Goal: Information Seeking & Learning: Learn about a topic

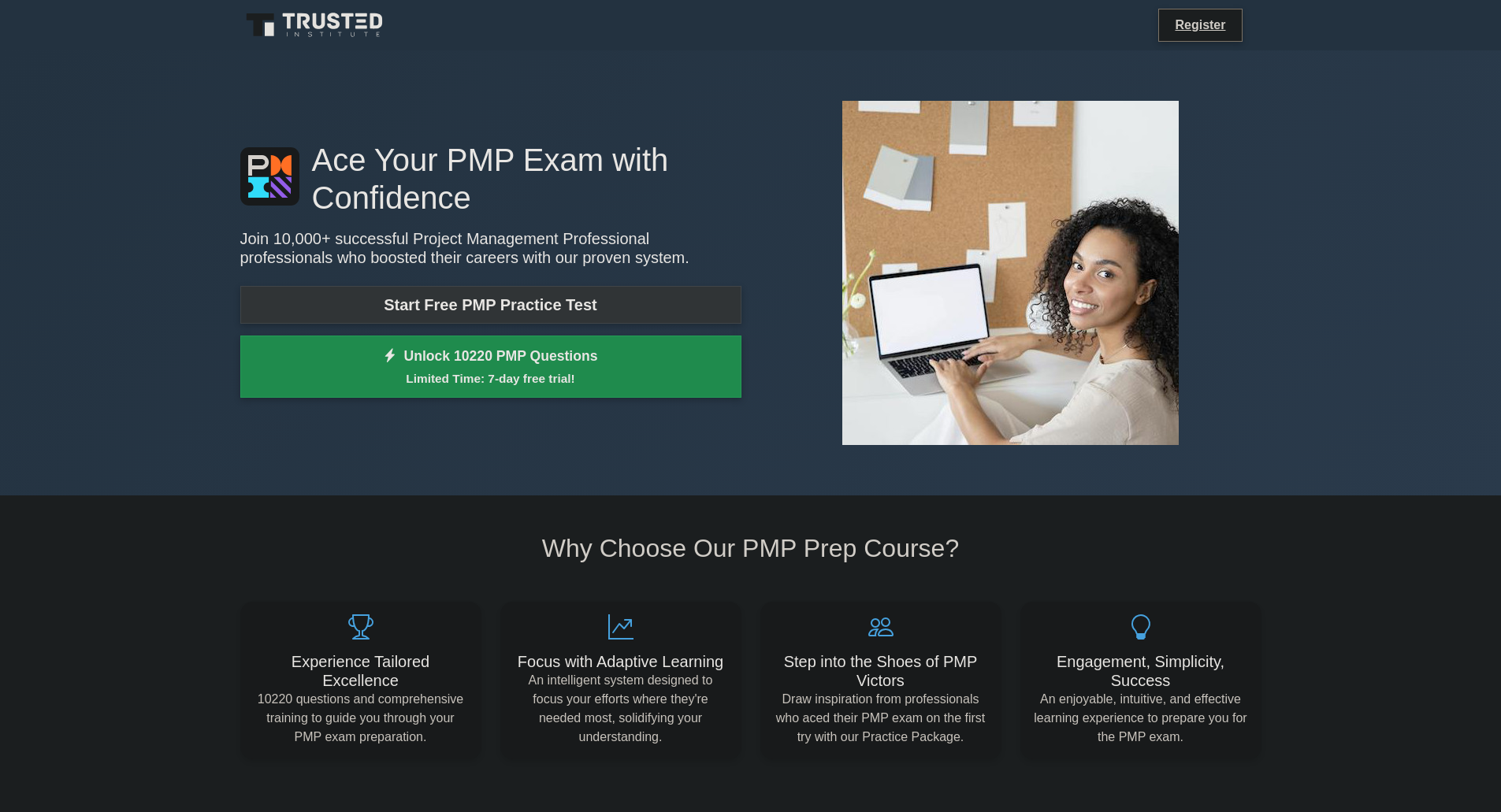
click at [451, 298] on link "Start Free PMP Practice Test" at bounding box center [490, 305] width 502 height 38
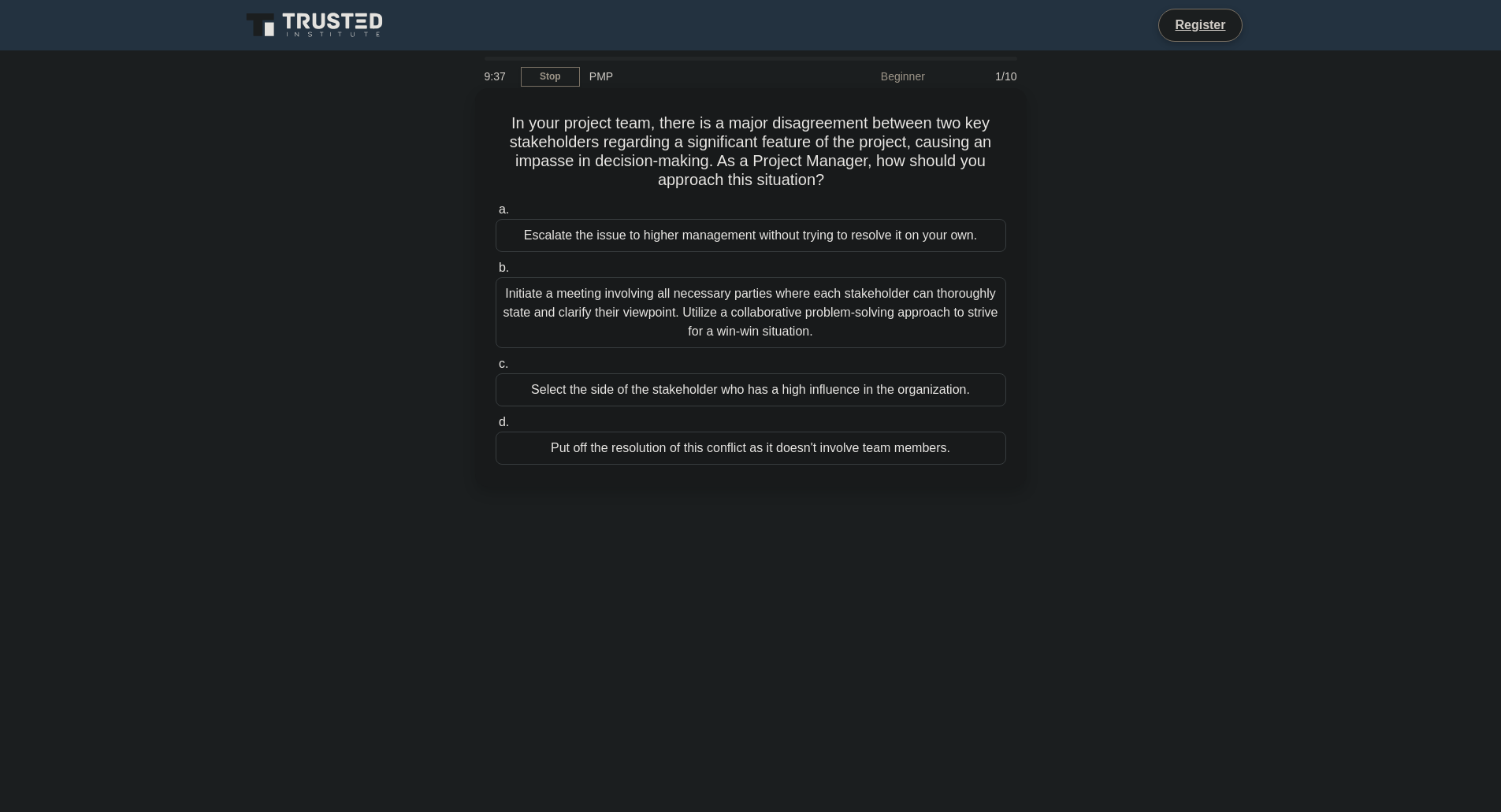
click at [849, 302] on div "Initiate a meeting involving all necessary parties where each stakeholder can t…" at bounding box center [751, 312] width 511 height 70
click at [496, 273] on input "b. Initiate a meeting involving all necessary parties where each stakeholder ca…" at bounding box center [496, 268] width 0 height 10
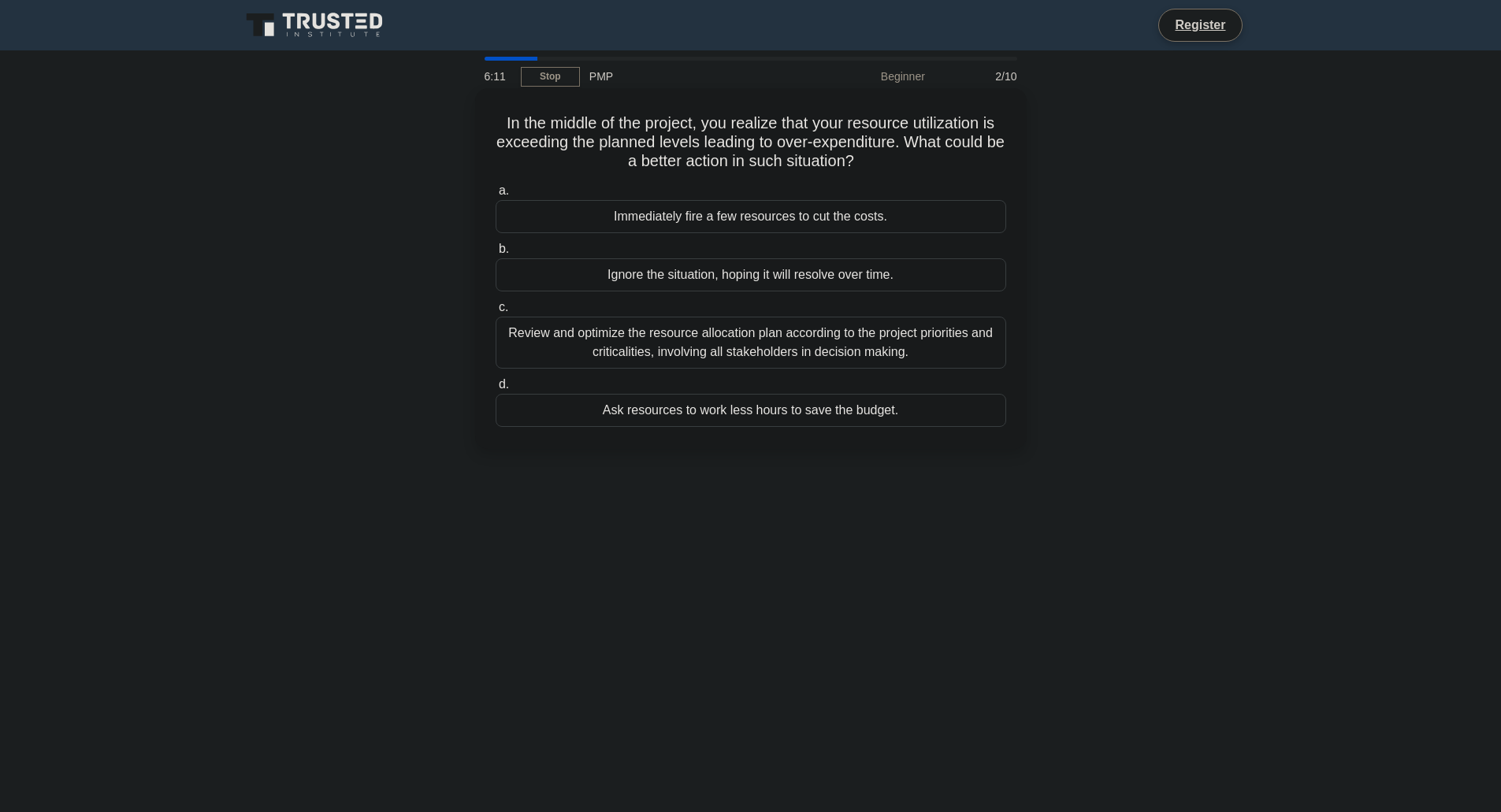
click at [814, 349] on div "Review and optimize the resource allocation plan according to the project prior…" at bounding box center [751, 343] width 511 height 52
click at [496, 312] on input "c. Review and optimize the resource allocation plan according to the project pr…" at bounding box center [496, 307] width 0 height 10
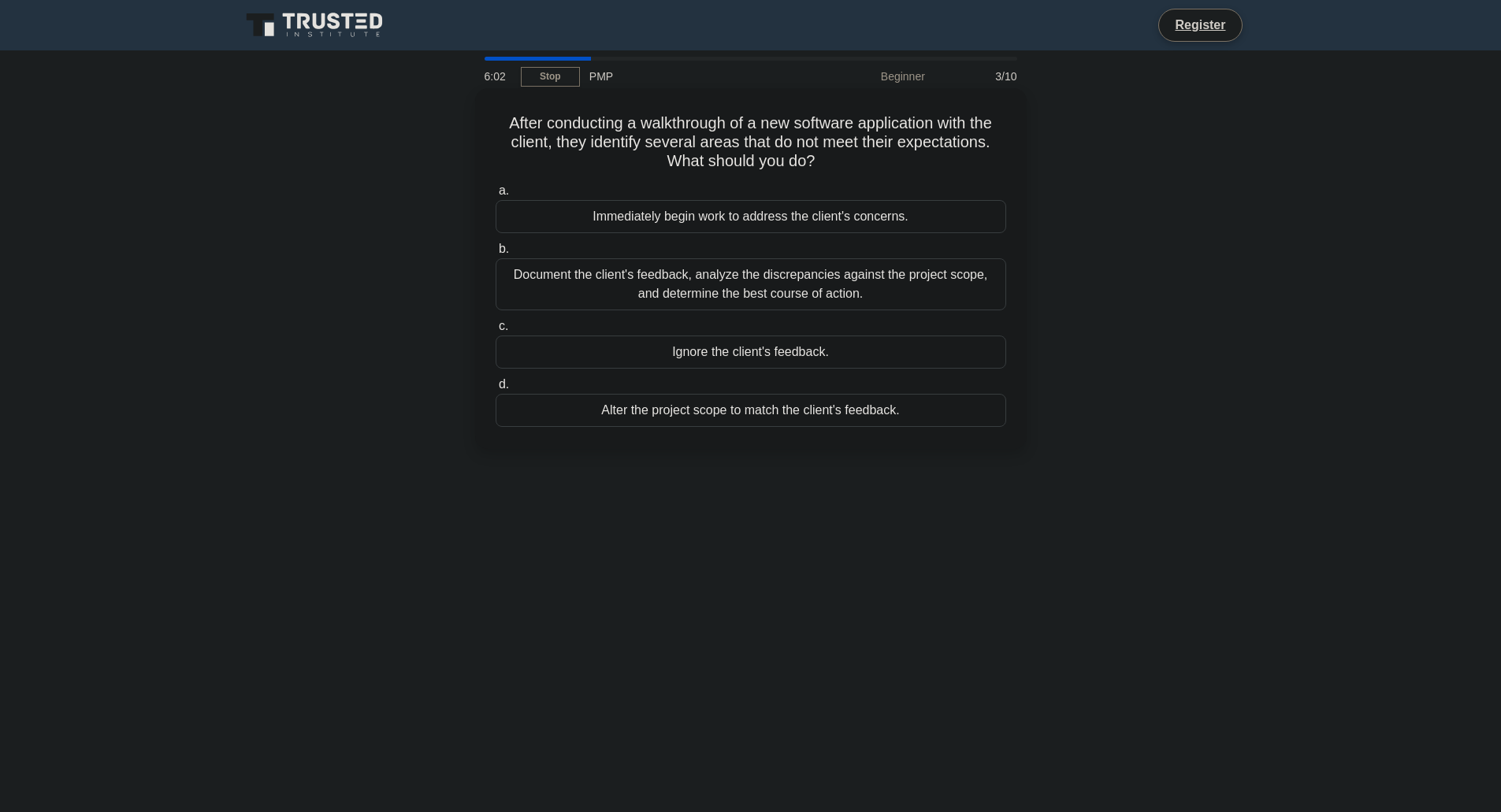
drag, startPoint x: 607, startPoint y: 129, endPoint x: 821, endPoint y: 163, distance: 216.7
click at [821, 163] on h5 "After conducting a walkthrough of a new software application with the client, t…" at bounding box center [751, 142] width 514 height 58
click at [813, 287] on div "Document the client's feedback, analyze the discrepancies against the project s…" at bounding box center [751, 285] width 511 height 52
click at [496, 255] on input "b. Document the client's feedback, analyze the discrepancies against the projec…" at bounding box center [496, 248] width 0 height 10
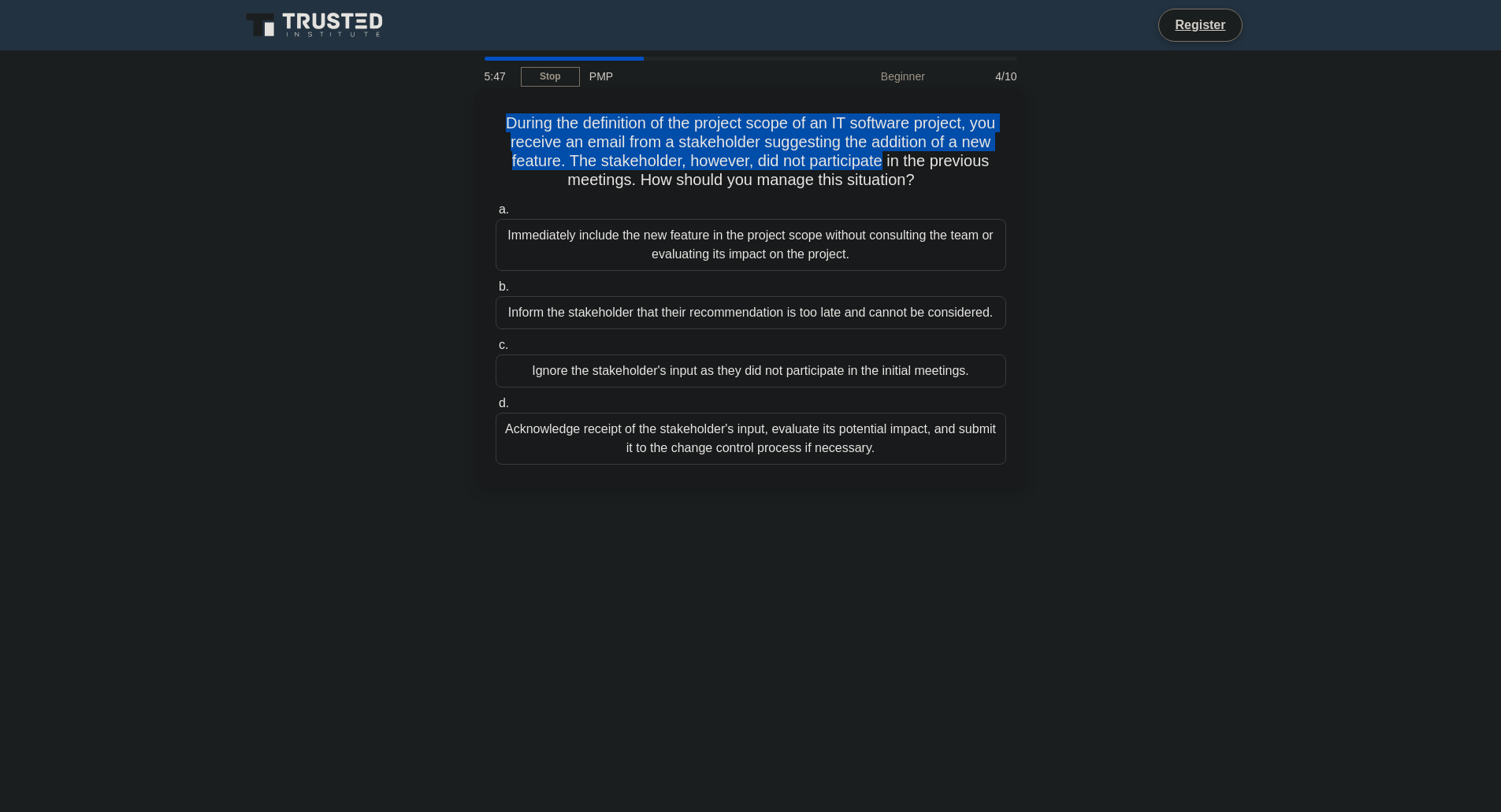
drag, startPoint x: 496, startPoint y: 123, endPoint x: 886, endPoint y: 157, distance: 391.5
click at [886, 157] on h5 "During the definition of the project scope of an IT software project, you recei…" at bounding box center [751, 151] width 514 height 77
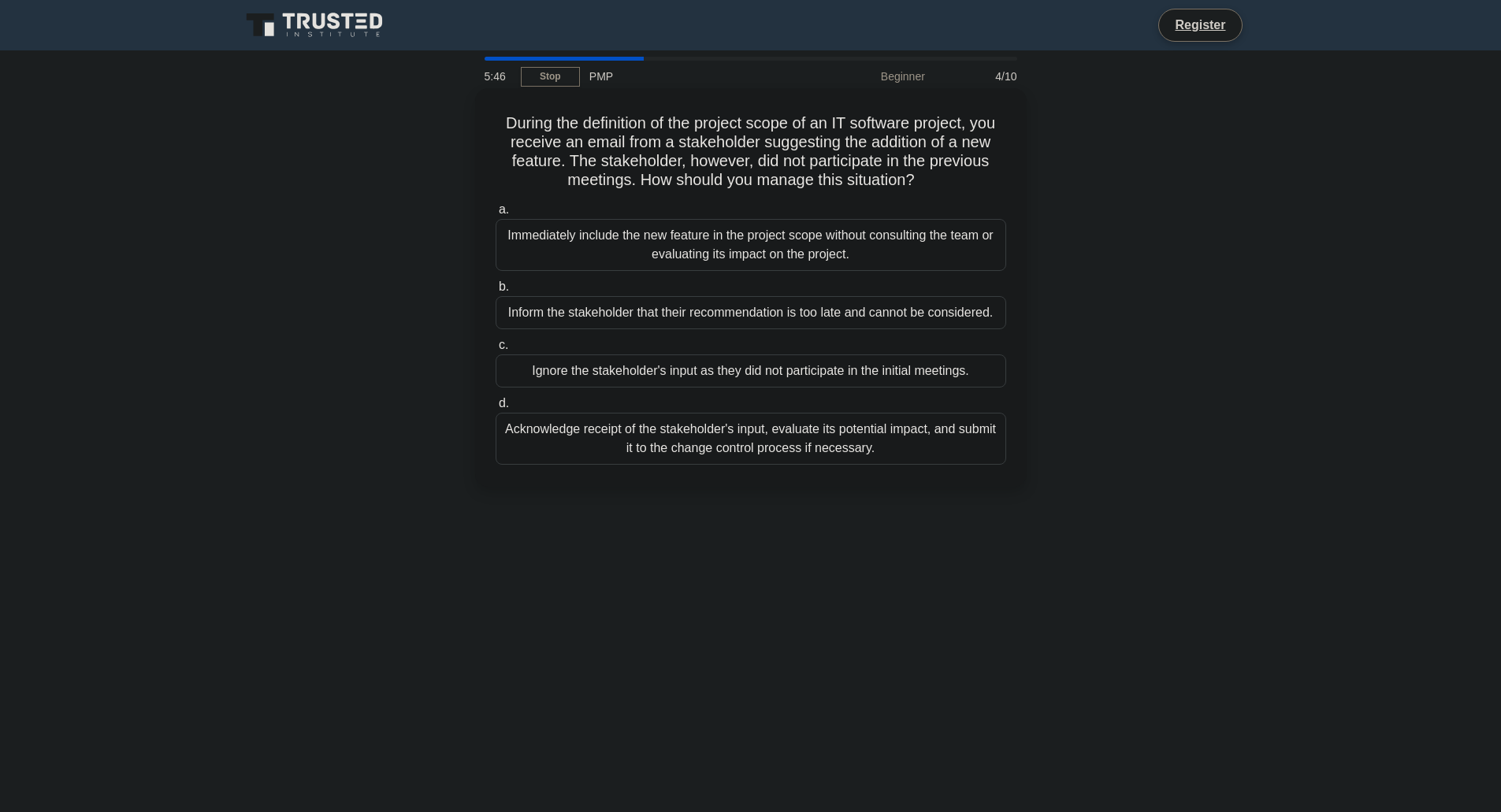
click at [663, 184] on h5 "During the definition of the project scope of an IT software project, you recei…" at bounding box center [751, 151] width 514 height 77
click at [841, 443] on div "Acknowledge receipt of the stakeholder's input, evaluate its potential impact, …" at bounding box center [751, 438] width 511 height 52
click at [496, 409] on input "d. Acknowledge receipt of the stakeholder's input, evaluate its potential impac…" at bounding box center [496, 403] width 0 height 10
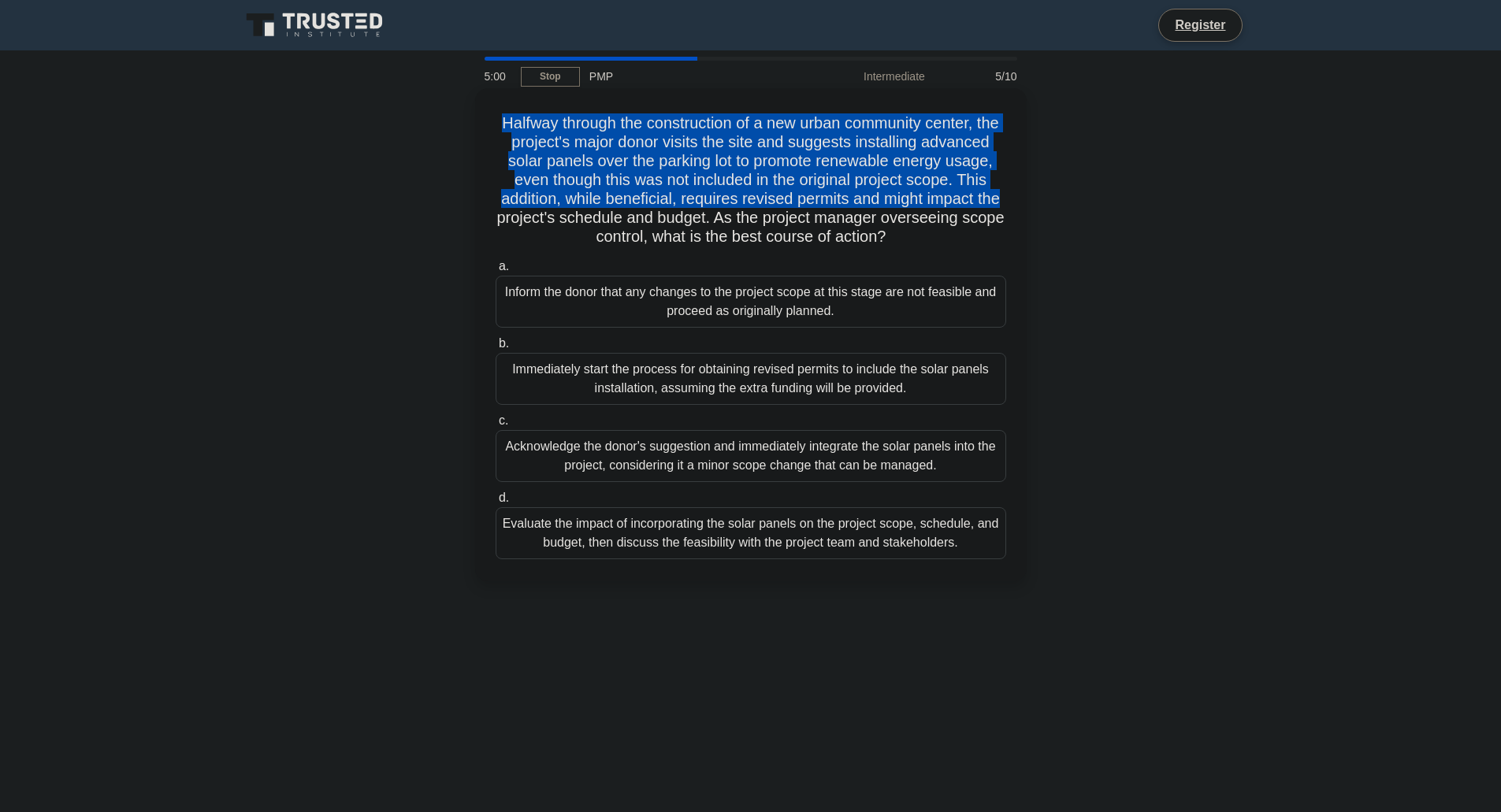
drag, startPoint x: 507, startPoint y: 122, endPoint x: 646, endPoint y: 223, distance: 171.8
click at [646, 223] on h5 "Halfway through the construction of a new urban community center, the project's…" at bounding box center [751, 180] width 514 height 133
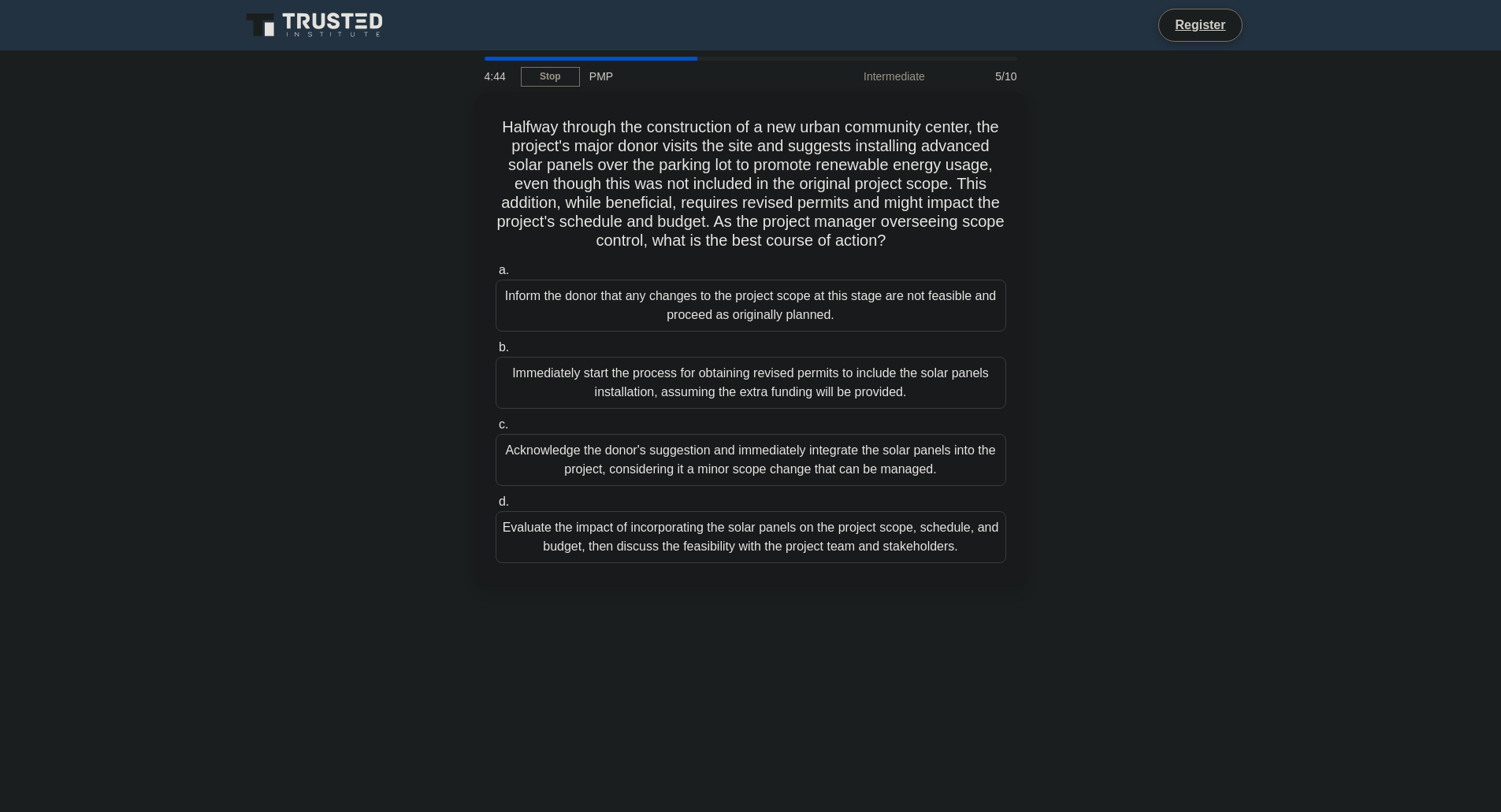
click at [903, 563] on div "Evaluate the impact of incorporating the solar panels on the project scope, sch…" at bounding box center [751, 538] width 511 height 52
click at [496, 507] on input "d. Evaluate the impact of incorporating the solar panels on the project scope, …" at bounding box center [496, 501] width 0 height 10
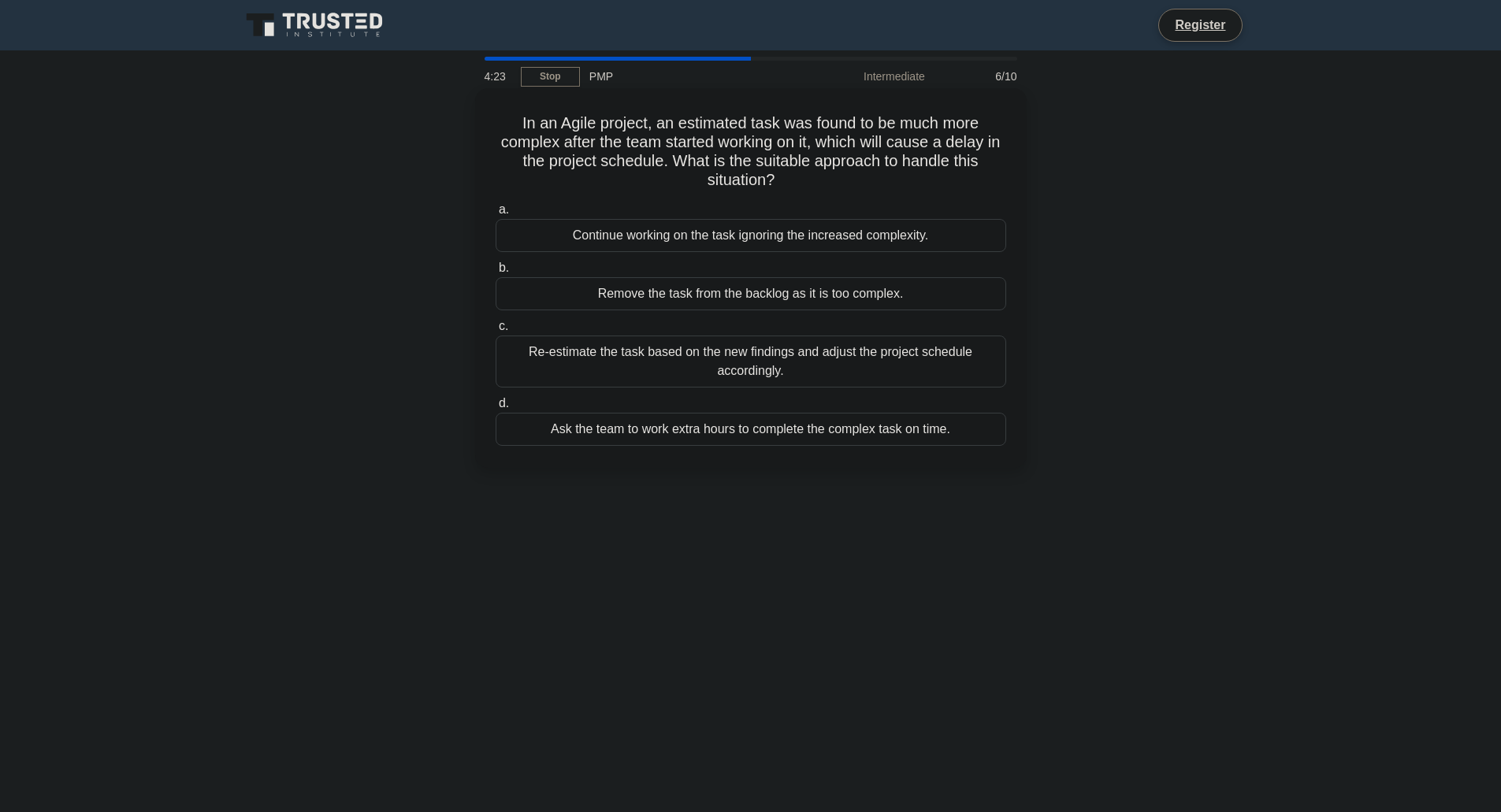
click at [770, 367] on div "Re-estimate the task based on the new findings and adjust the project schedule …" at bounding box center [751, 362] width 511 height 52
click at [496, 332] on input "c. Re-estimate the task based on the new findings and adjust the project schedu…" at bounding box center [496, 326] width 0 height 10
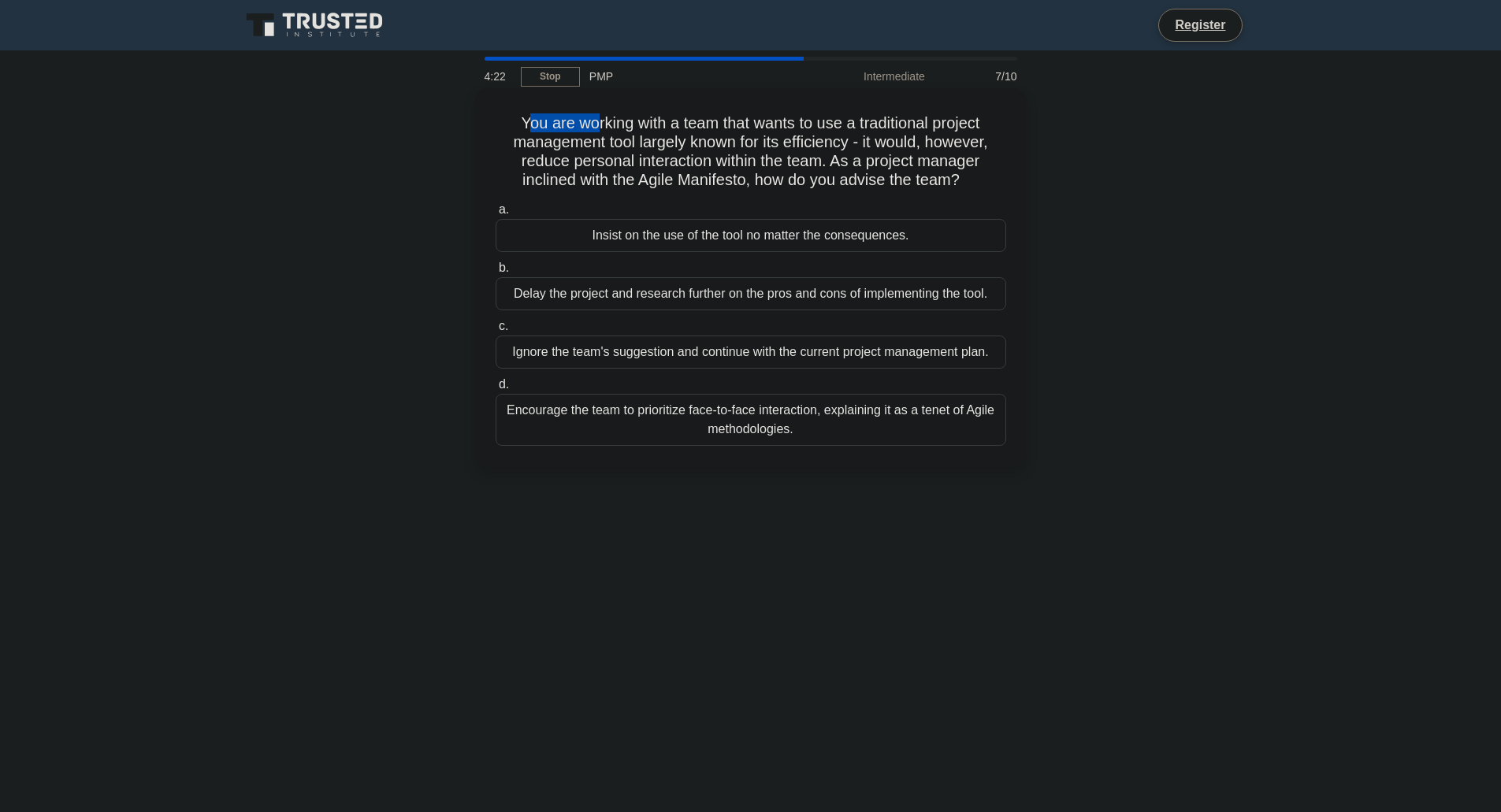
drag, startPoint x: 520, startPoint y: 128, endPoint x: 589, endPoint y: 128, distance: 69.0
click at [589, 128] on h5 "You are working with a team that wants to use a traditional project management …" at bounding box center [751, 151] width 514 height 77
click at [795, 433] on div "Encourage the team to prioritize face-to-face interaction, explaining it as a t…" at bounding box center [751, 420] width 511 height 52
click at [496, 390] on input "d. Encourage the team to prioritize face-to-face interaction, explaining it as …" at bounding box center [496, 385] width 0 height 10
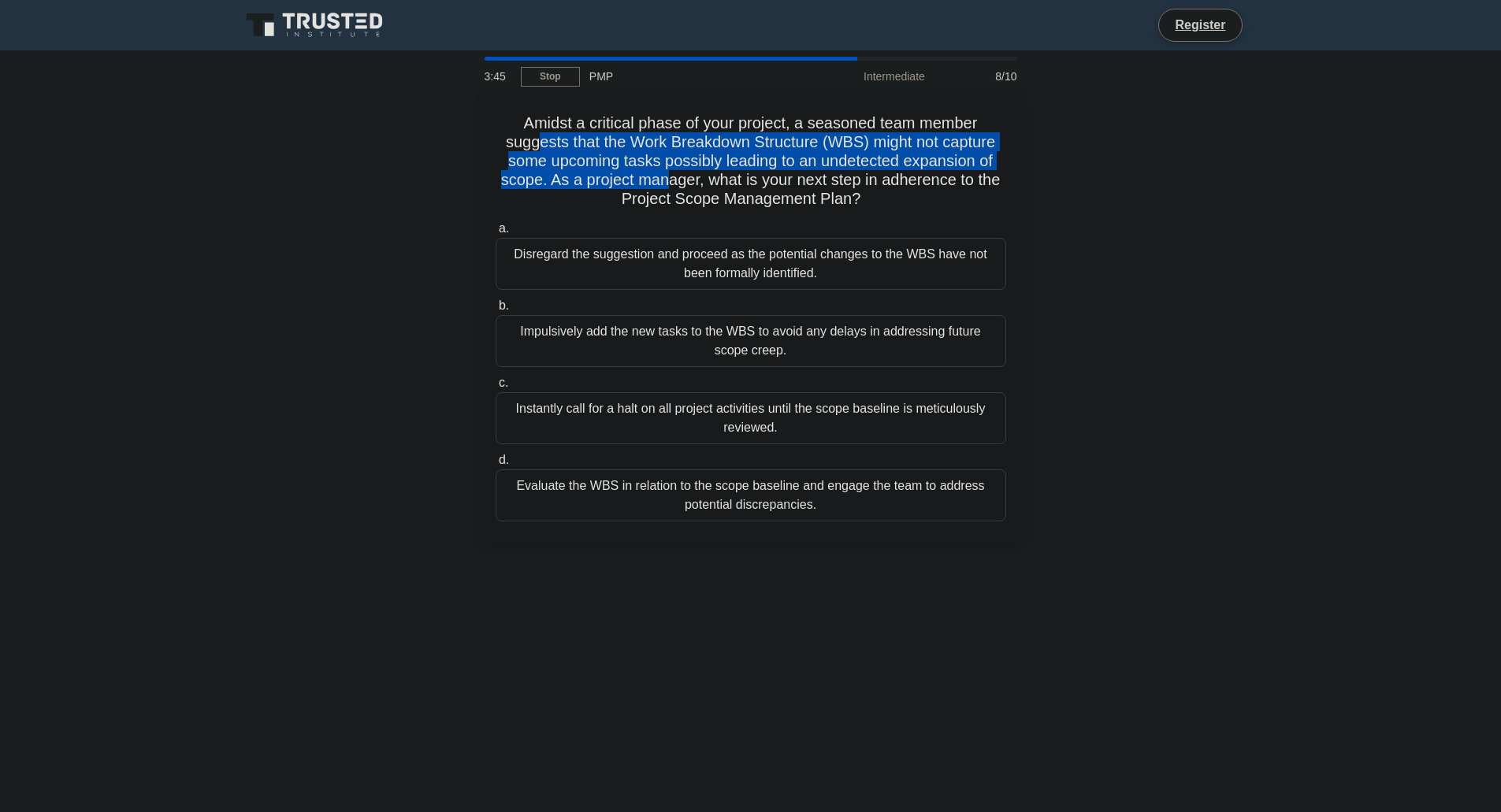
drag, startPoint x: 535, startPoint y: 144, endPoint x: 662, endPoint y: 182, distance: 132.6
click at [662, 182] on h5 "Amidst a critical phase of your project, a seasoned team member suggests that t…" at bounding box center [751, 161] width 514 height 96
click at [551, 143] on h5 "Amidst a critical phase of your project, a seasoned team member suggests that t…" at bounding box center [751, 161] width 514 height 96
click at [579, 144] on h5 "Amidst a critical phase of your project, a seasoned team member suggests that t…" at bounding box center [751, 161] width 514 height 96
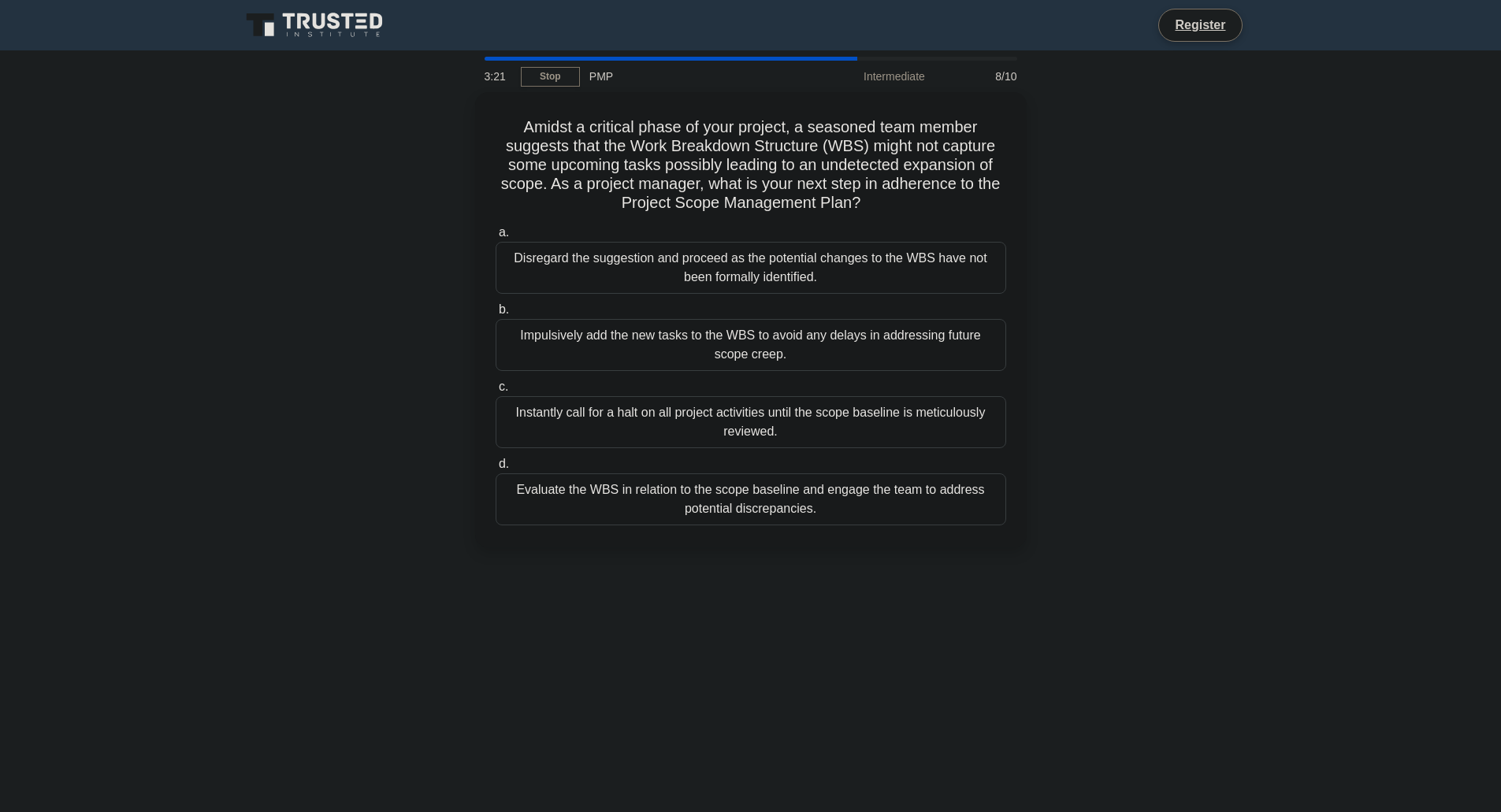
click at [624, 502] on div "Evaluate the WBS in relation to the scope baseline and engage the team to addre…" at bounding box center [751, 500] width 511 height 52
click at [496, 470] on input "d. Evaluate the WBS in relation to the scope baseline and engage the team to ad…" at bounding box center [496, 464] width 0 height 10
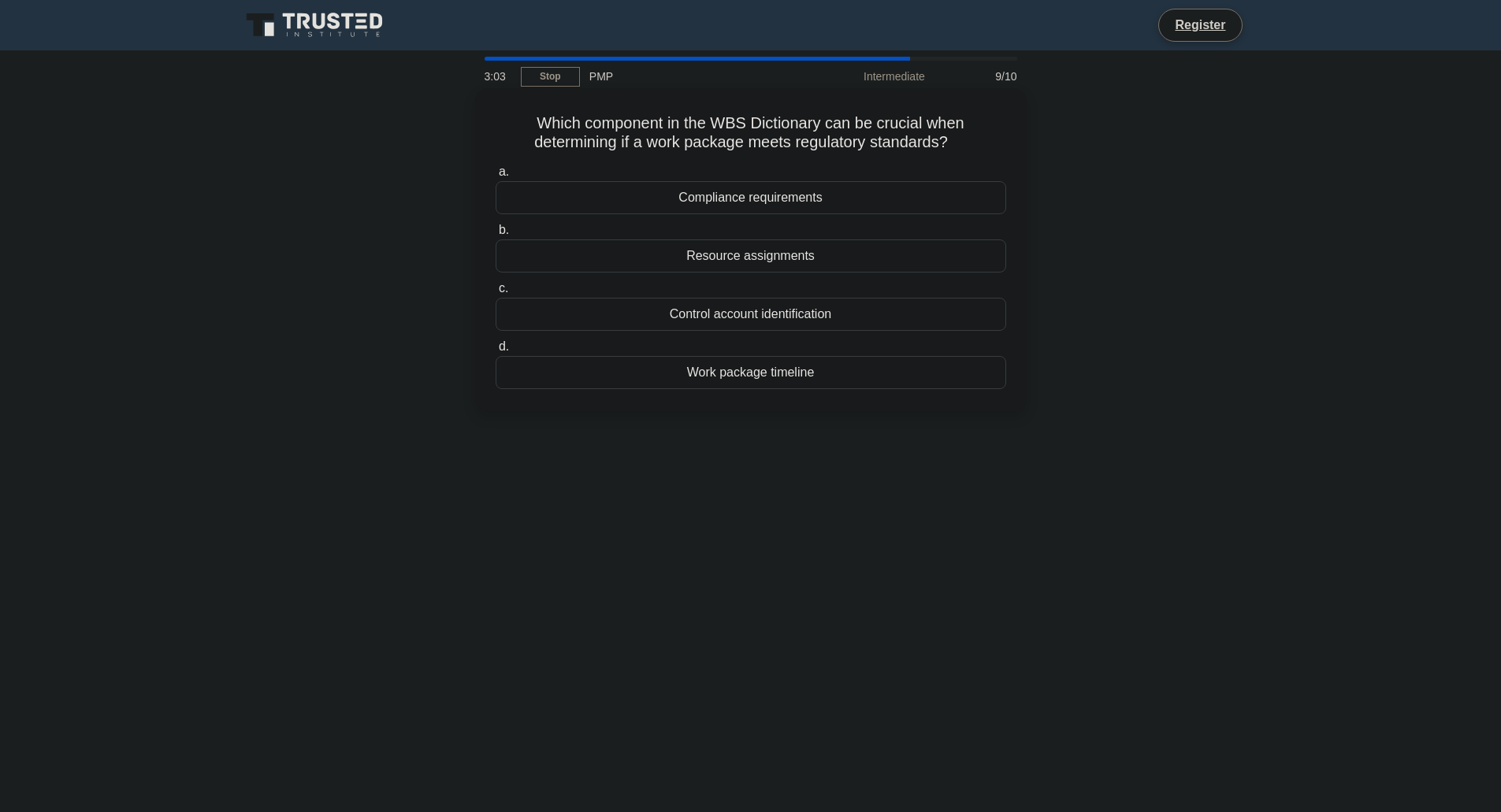
click at [789, 197] on div "Compliance requirements" at bounding box center [751, 197] width 511 height 33
click at [496, 177] on input "a. Compliance requirements" at bounding box center [496, 171] width 0 height 10
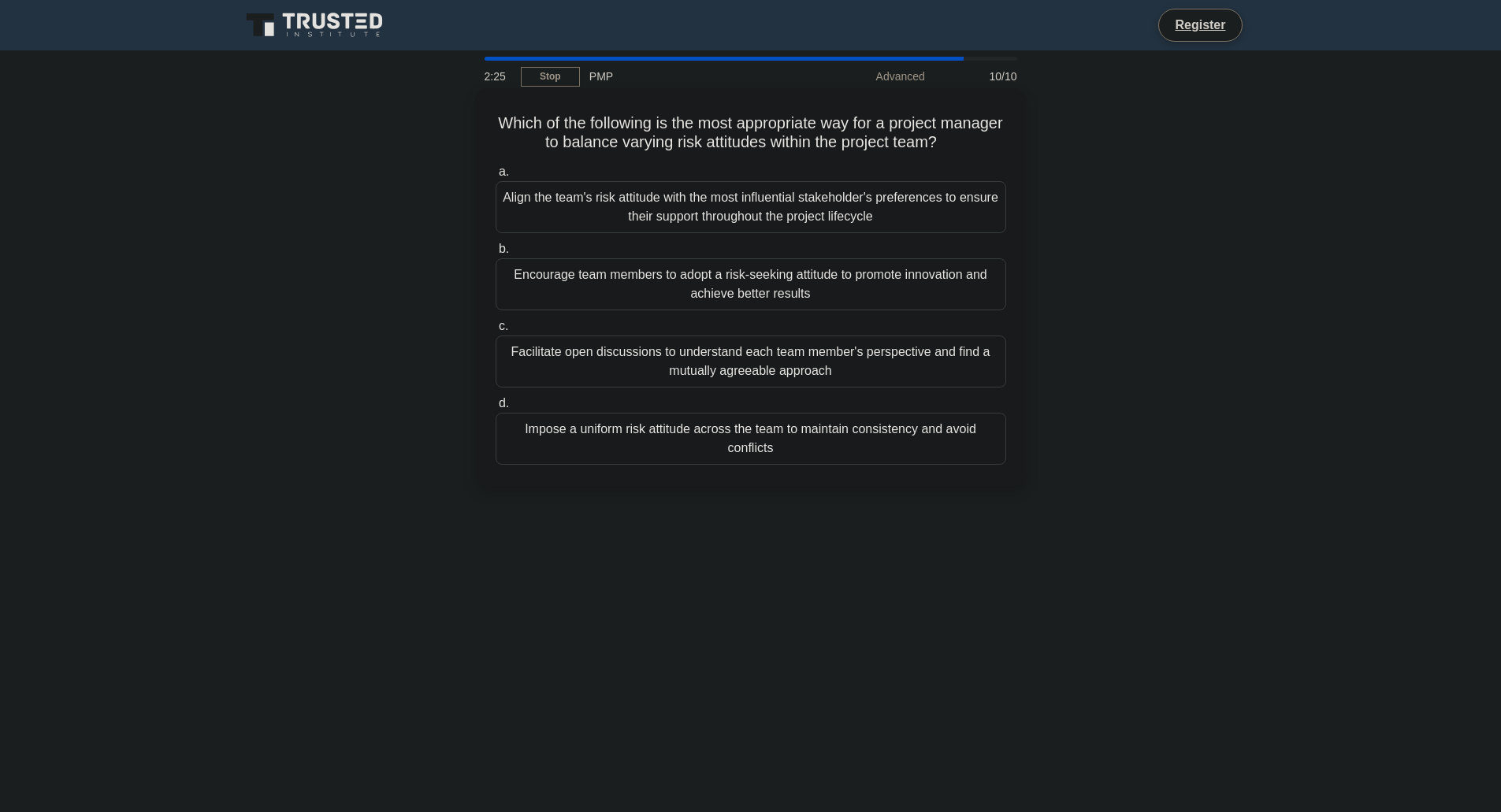
click at [764, 368] on div "Facilitate open discussions to understand each team member's perspective and fi…" at bounding box center [751, 362] width 511 height 52
click at [496, 332] on input "c. Facilitate open discussions to understand each team member's perspective and…" at bounding box center [496, 326] width 0 height 10
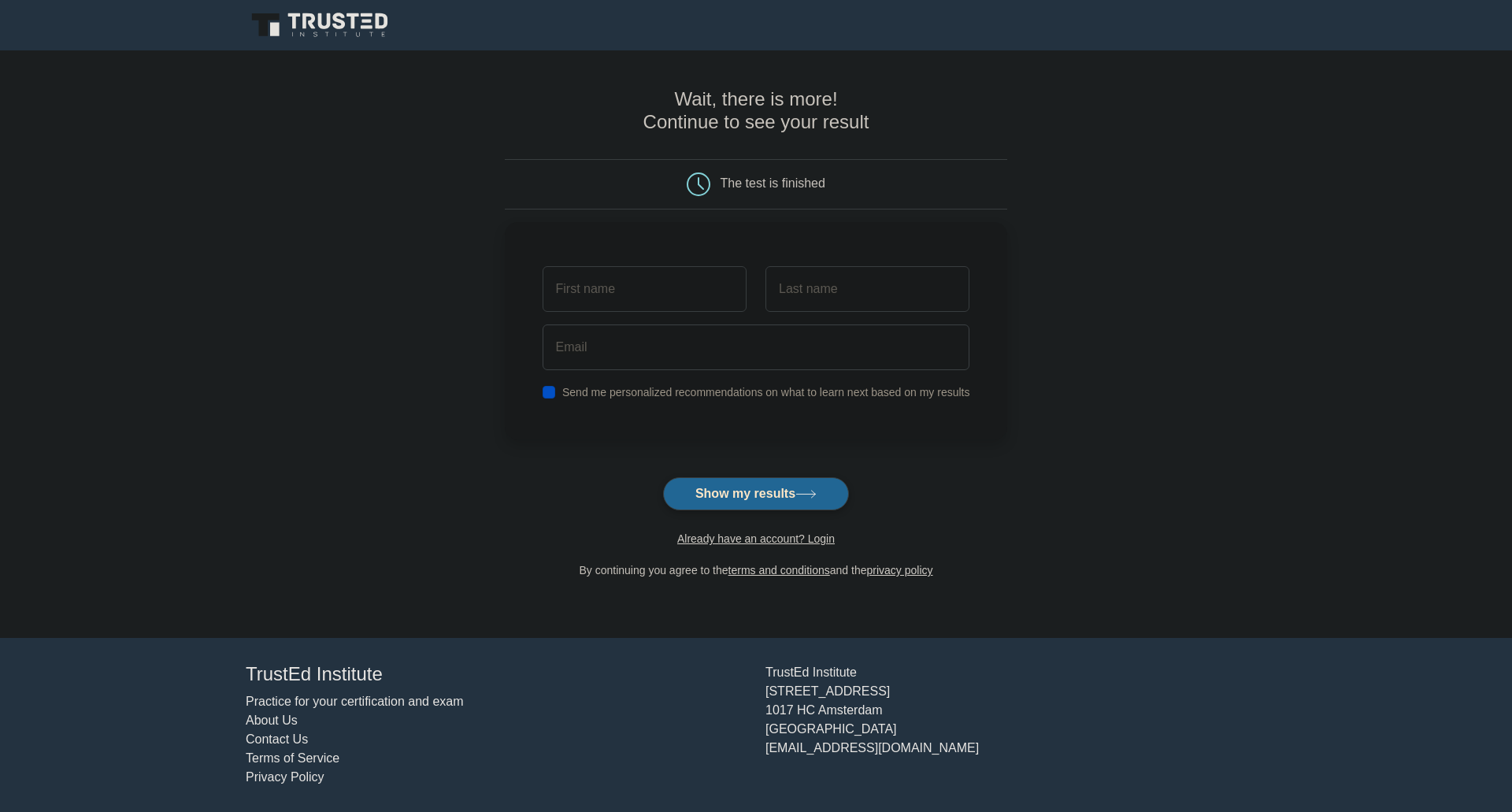
click at [769, 494] on button "Show my results" at bounding box center [756, 494] width 186 height 33
type input "fsdf"
click at [838, 287] on input "text" at bounding box center [867, 285] width 204 height 45
type input "asfsdaf"
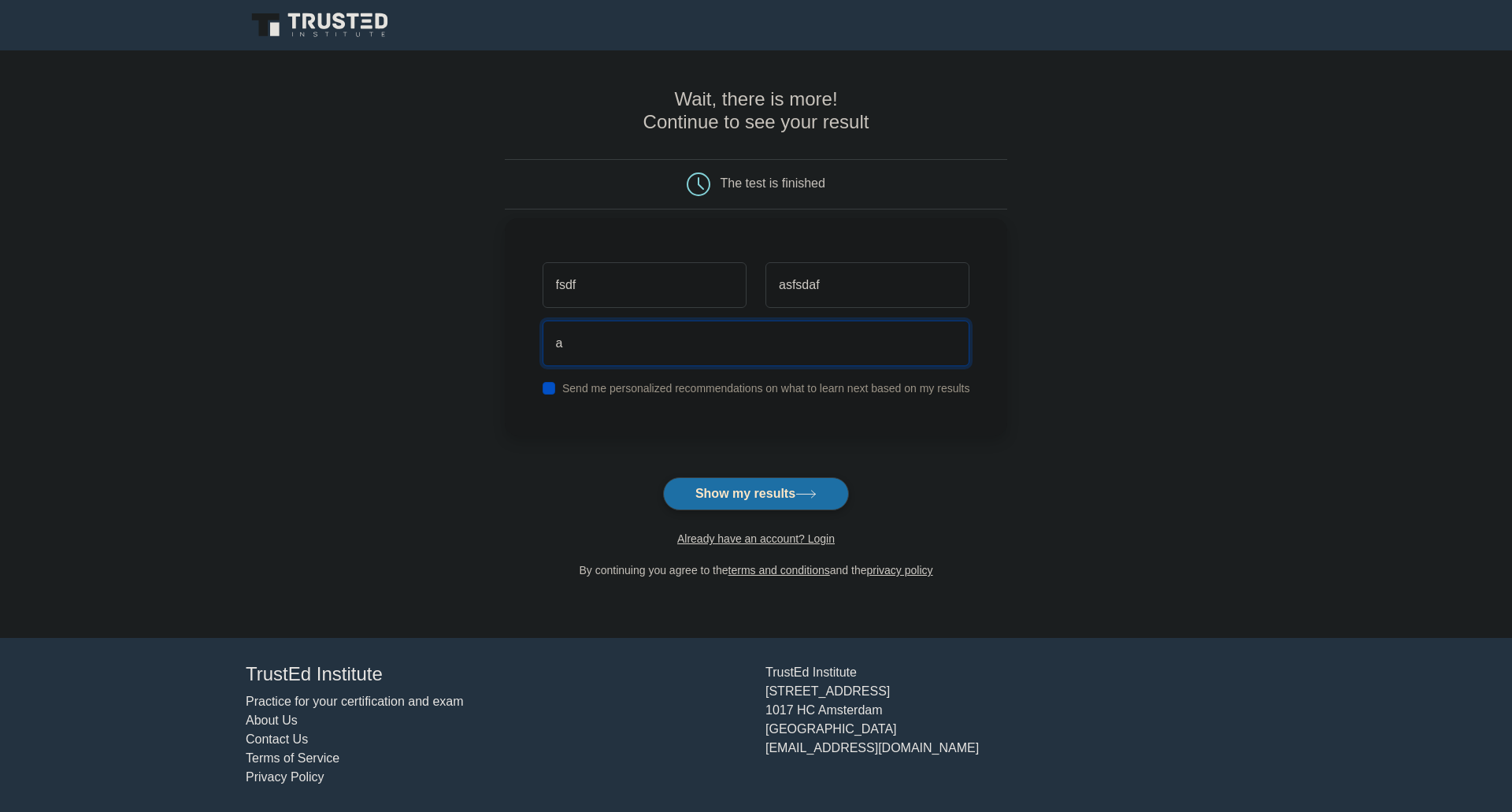
click at [743, 349] on input "a" at bounding box center [757, 343] width 428 height 45
type input "asfasdf@sdgfsd.com"
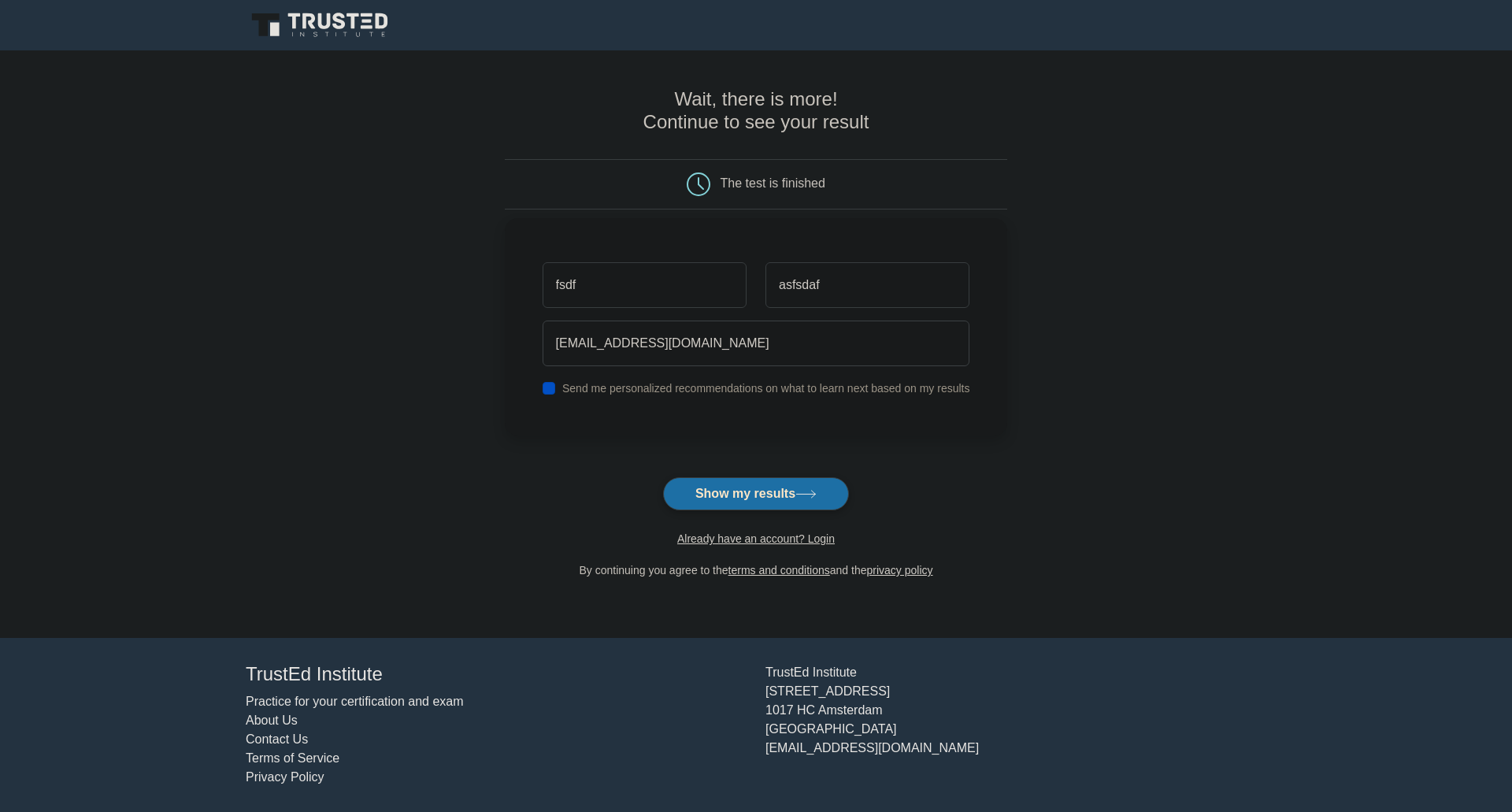
click at [644, 391] on label "Send me personalized recommendations on what to learn next based on my results" at bounding box center [766, 388] width 408 height 13
click at [731, 495] on button "Show my results" at bounding box center [756, 494] width 186 height 33
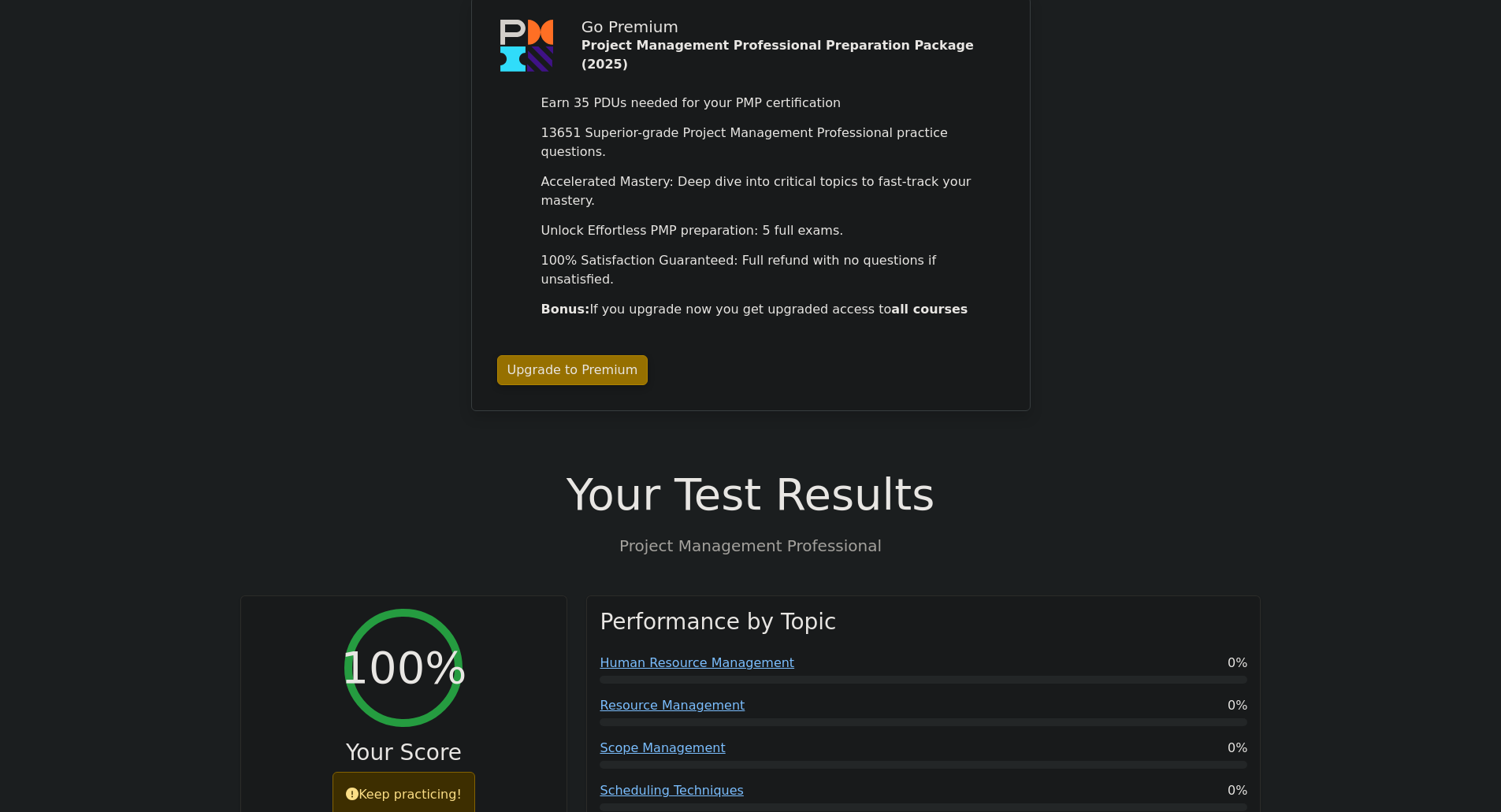
scroll to position [158, 0]
